Goal: Transaction & Acquisition: Purchase product/service

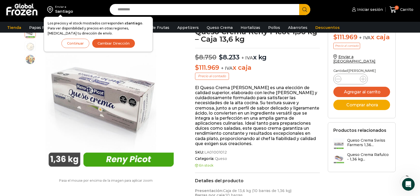
scroll to position [27, 0]
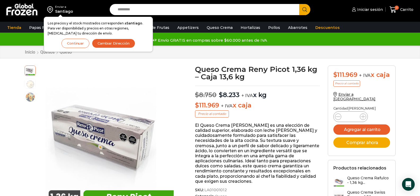
click at [80, 42] on button "Continuar" at bounding box center [75, 43] width 28 height 9
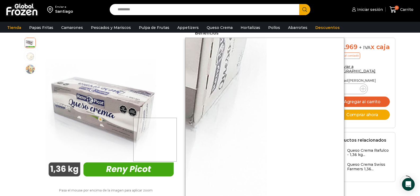
scroll to position [239, 0]
